Goal: Check status

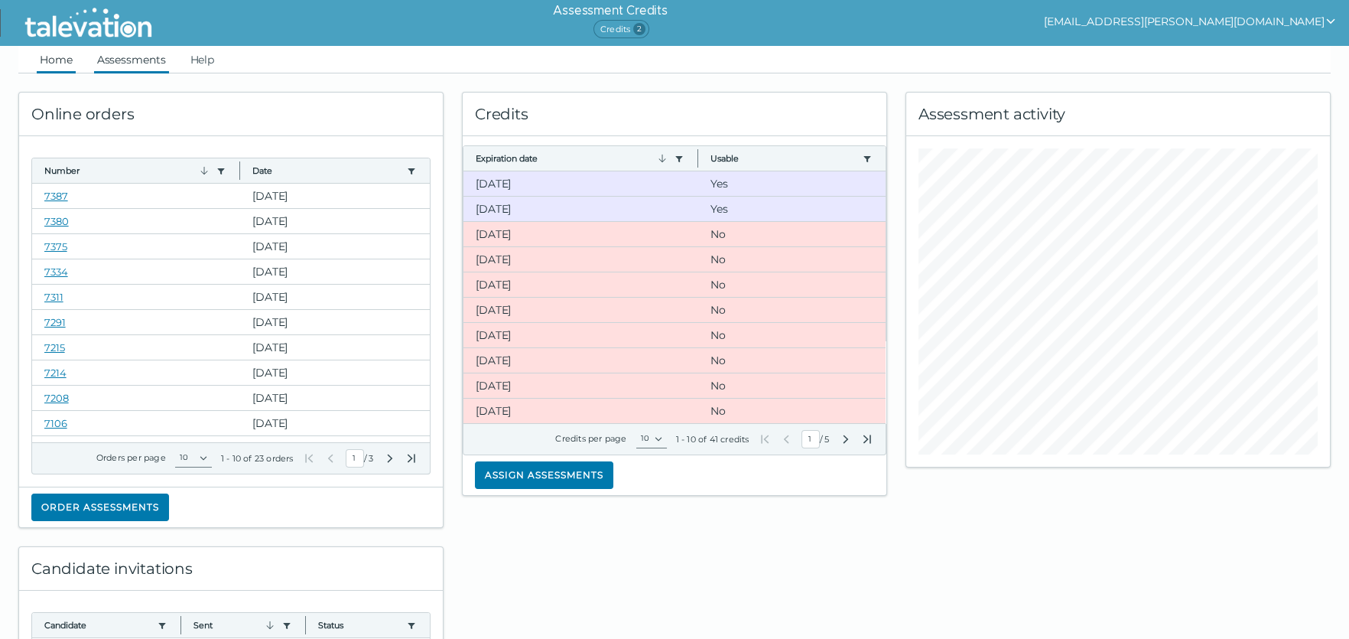
drag, startPoint x: 104, startPoint y: 61, endPoint x: 134, endPoint y: 66, distance: 30.2
click at [104, 61] on link "Assessments" at bounding box center [131, 60] width 75 height 28
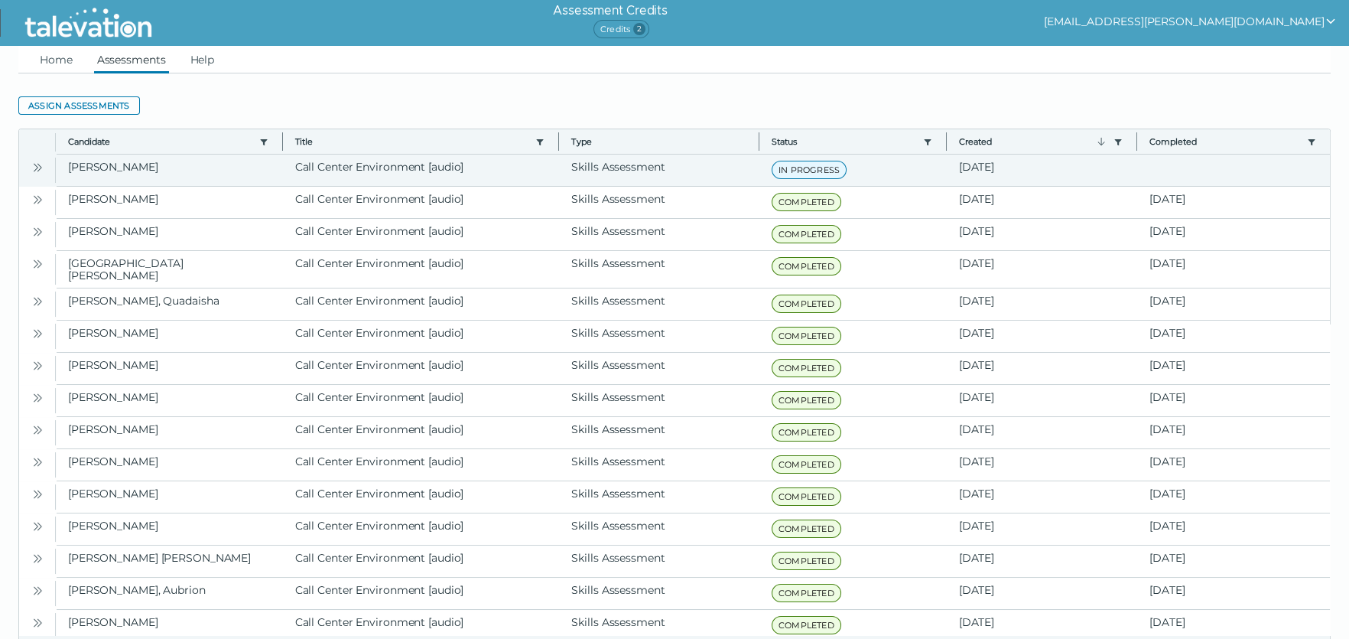
click at [37, 165] on icon "Open" at bounding box center [37, 167] width 12 height 12
click at [29, 168] on button "Open" at bounding box center [37, 167] width 18 height 18
click at [42, 174] on button "Open" at bounding box center [37, 167] width 18 height 18
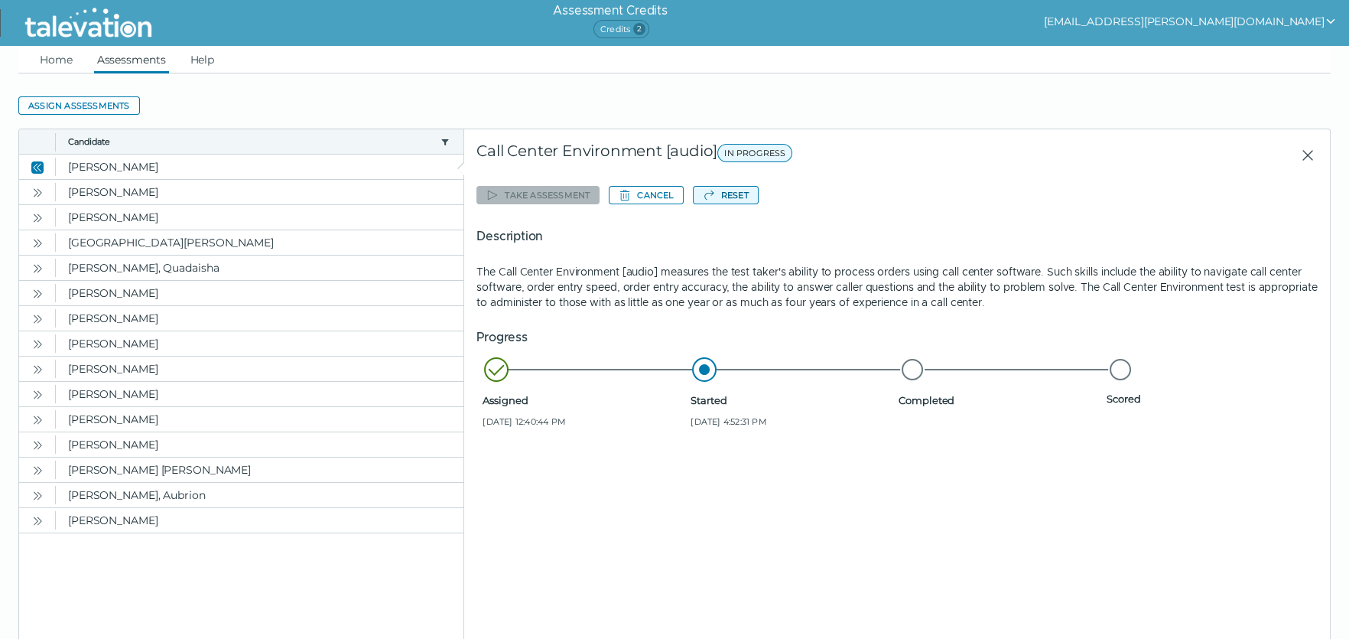
click at [747, 198] on button "Reset" at bounding box center [726, 195] width 66 height 18
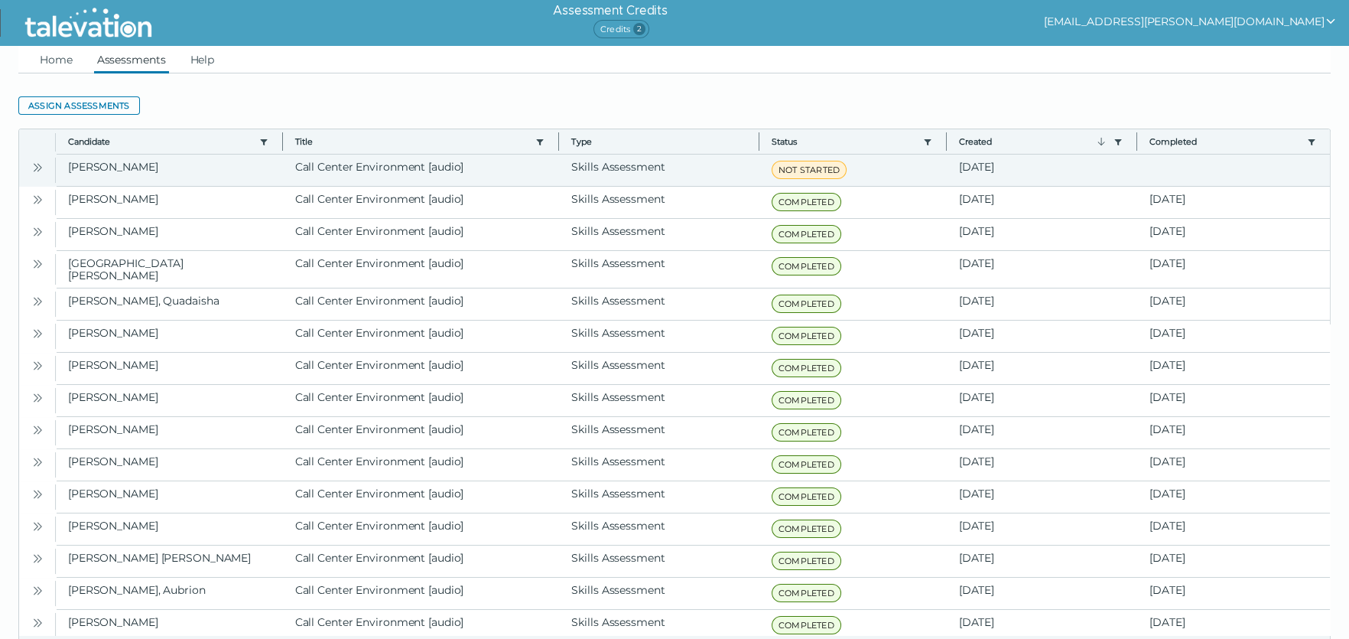
click at [38, 168] on icon "Open" at bounding box center [37, 167] width 12 height 12
